Goal: Task Accomplishment & Management: Use online tool/utility

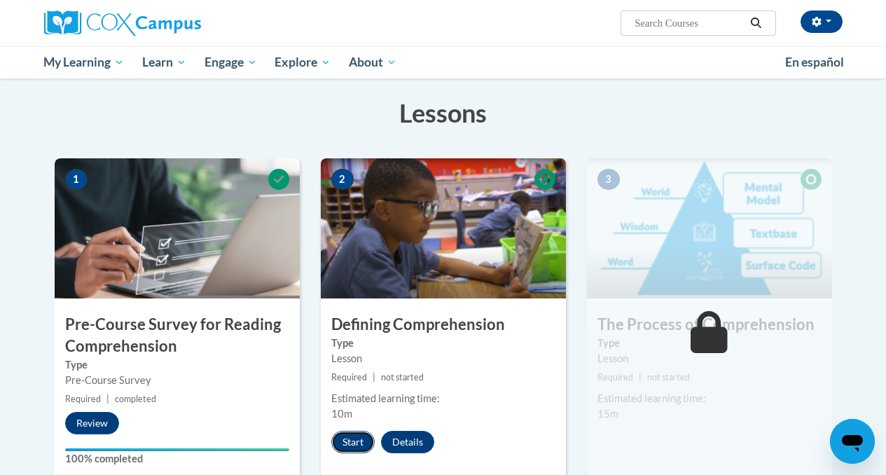
drag, startPoint x: 348, startPoint y: 444, endPoint x: 341, endPoint y: 436, distance: 10.0
click at [341, 436] on button "Start" at bounding box center [352, 442] width 43 height 22
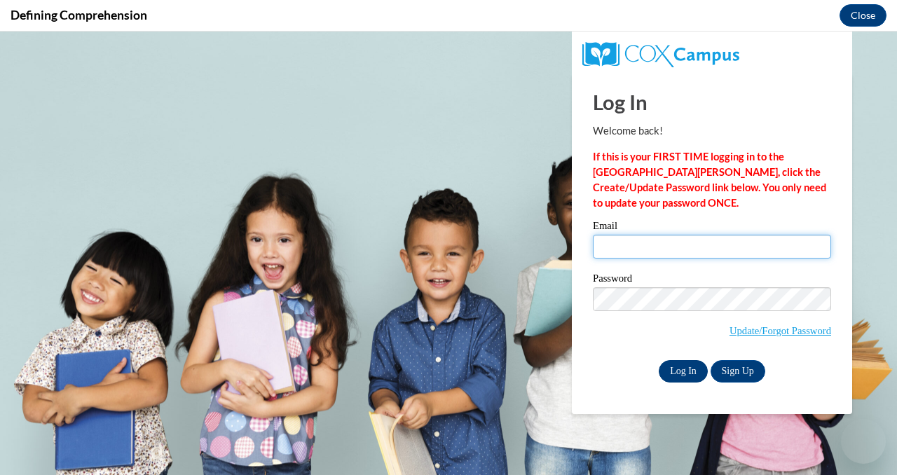
type input "[EMAIL_ADDRESS][DOMAIN_NAME]"
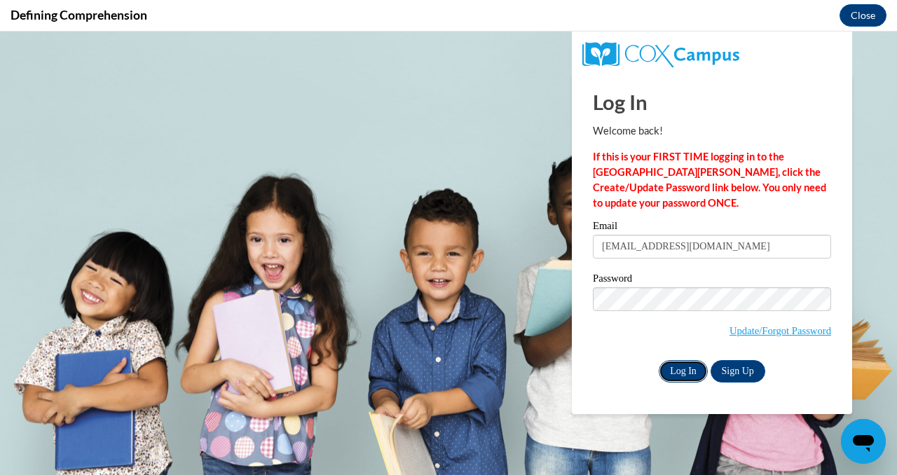
click at [683, 362] on input "Log In" at bounding box center [683, 371] width 49 height 22
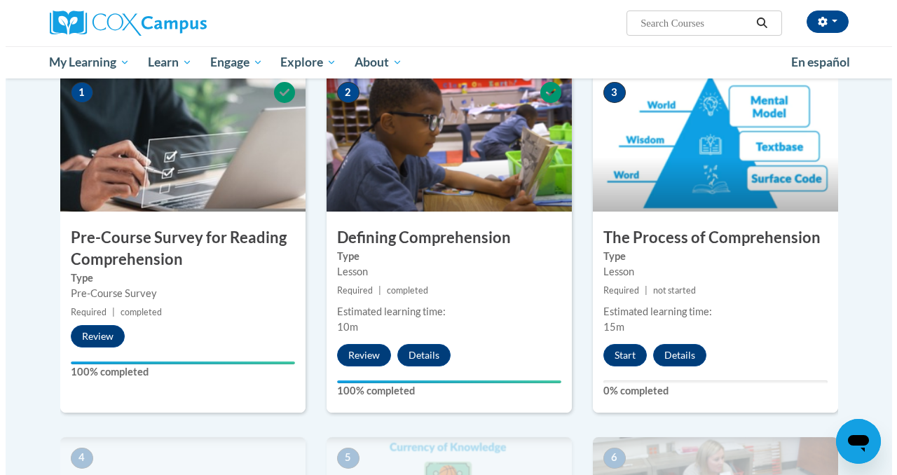
scroll to position [289, 0]
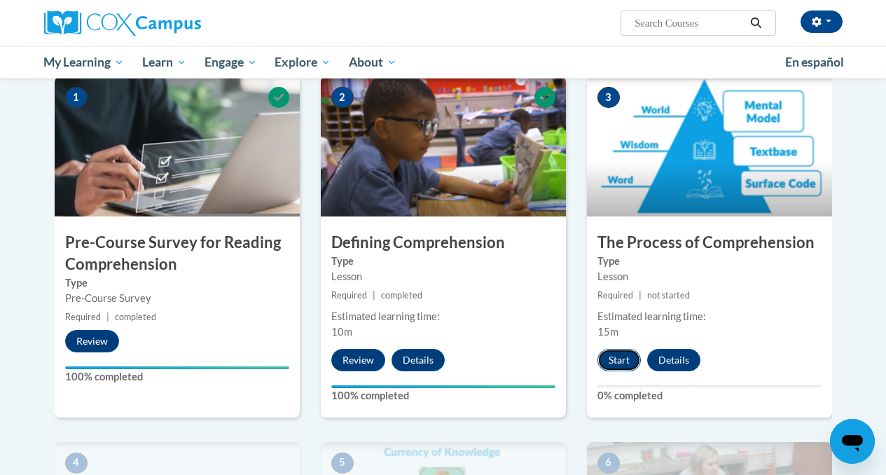
click at [616, 362] on button "Start" at bounding box center [619, 360] width 43 height 22
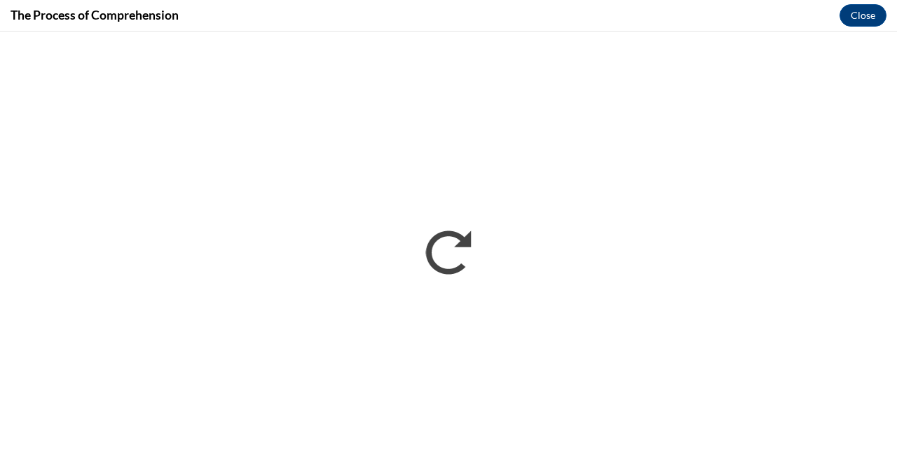
scroll to position [0, 0]
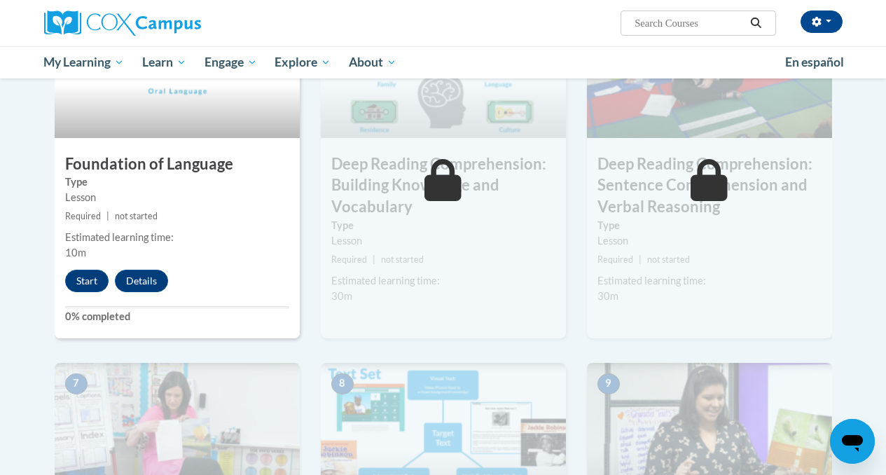
scroll to position [737, 0]
